Goal: Learn about a topic: Learn about a topic

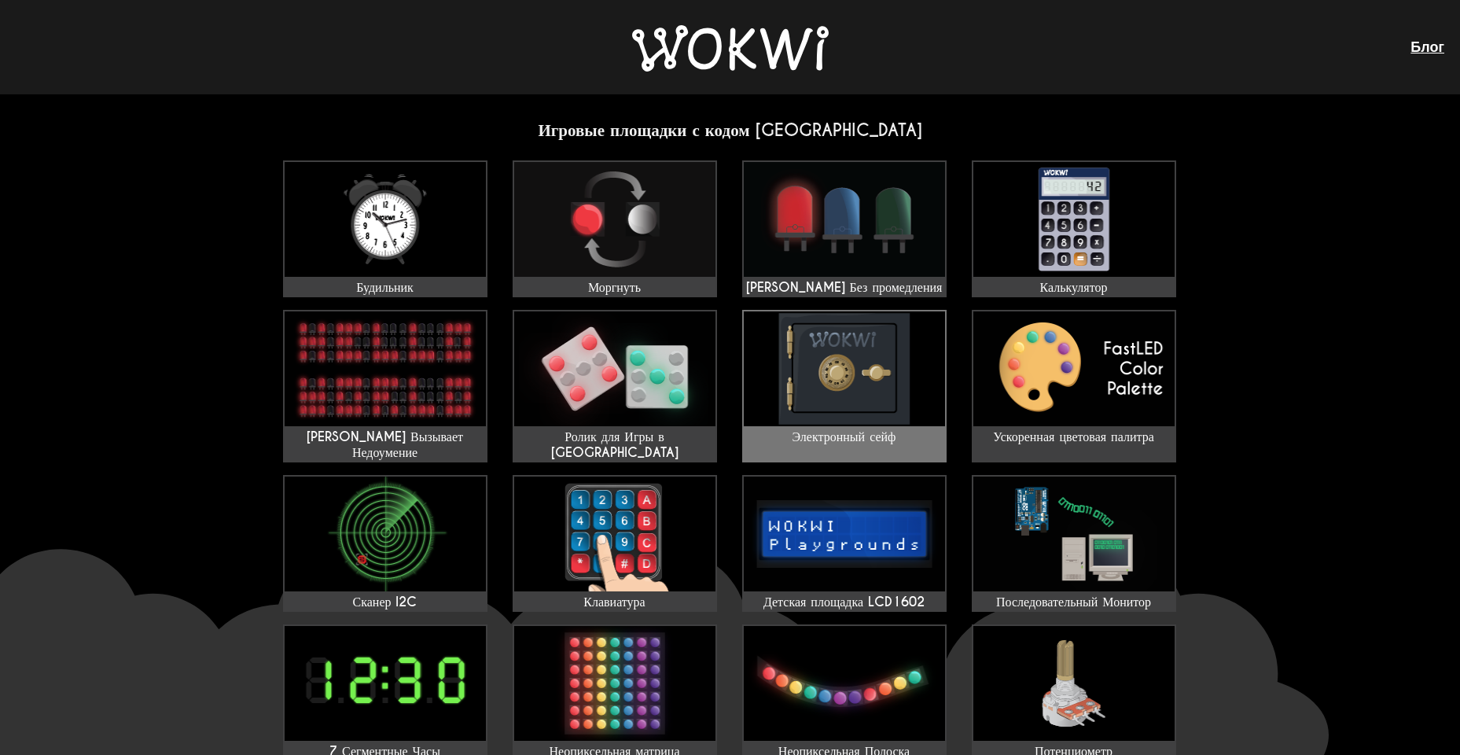
click at [868, 366] on img at bounding box center [844, 368] width 201 height 115
